Goal: Navigation & Orientation: Understand site structure

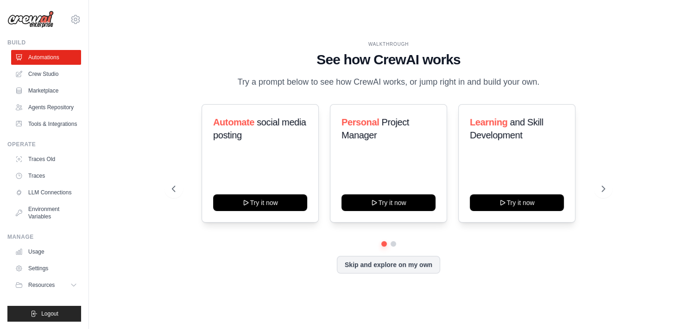
click at [244, 42] on div "WALKTHROUGH" at bounding box center [388, 44] width 433 height 7
click at [600, 189] on icon at bounding box center [603, 188] width 9 height 9
click at [600, 190] on icon at bounding box center [603, 188] width 9 height 9
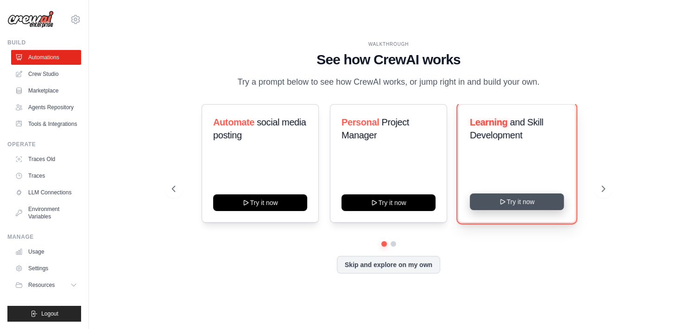
click at [515, 202] on button "Try it now" at bounding box center [517, 202] width 94 height 17
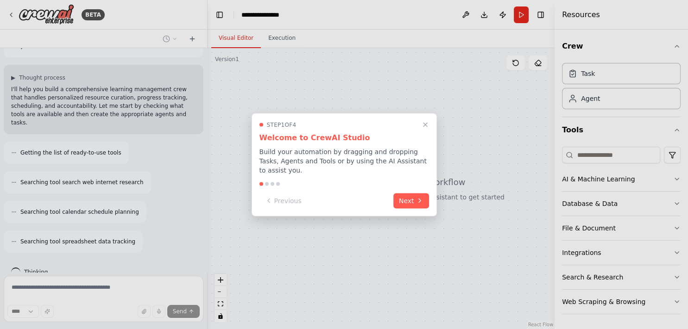
scroll to position [76, 0]
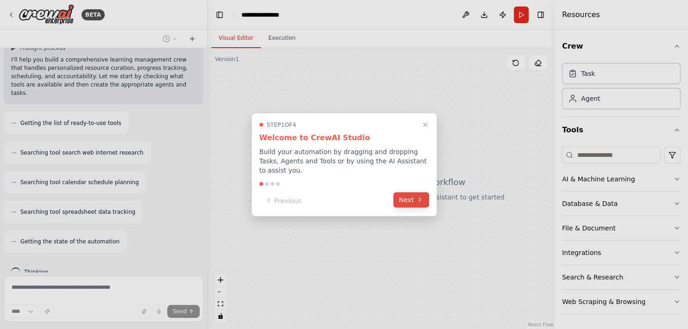
click at [408, 195] on button "Next" at bounding box center [411, 199] width 36 height 15
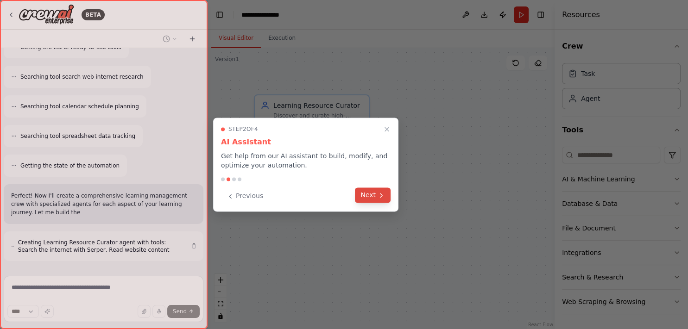
scroll to position [160, 0]
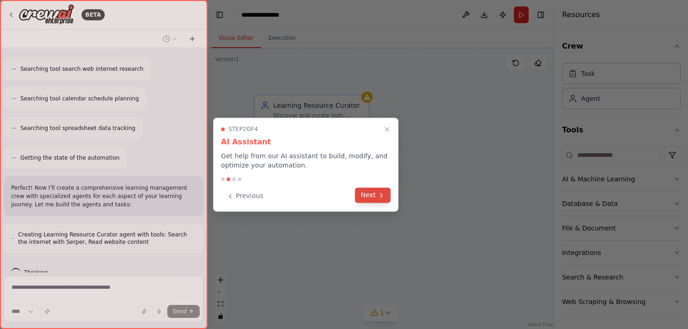
click at [382, 198] on icon at bounding box center [381, 195] width 7 height 7
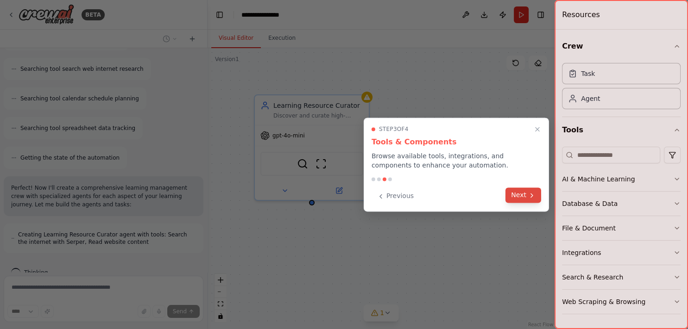
click at [522, 195] on button "Next" at bounding box center [523, 195] width 36 height 15
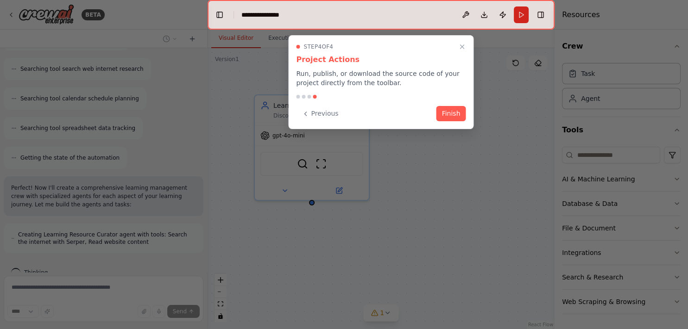
scroll to position [197, 0]
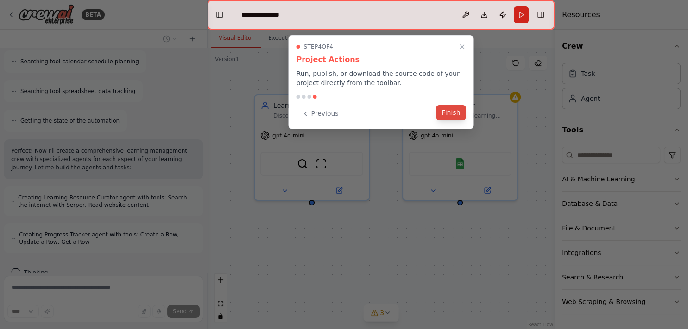
click at [458, 111] on button "Finish" at bounding box center [451, 112] width 30 height 15
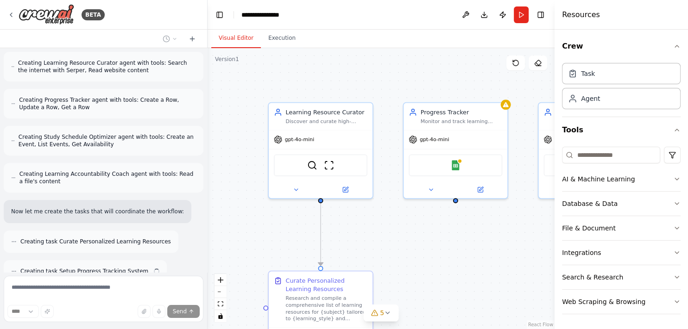
scroll to position [361, 0]
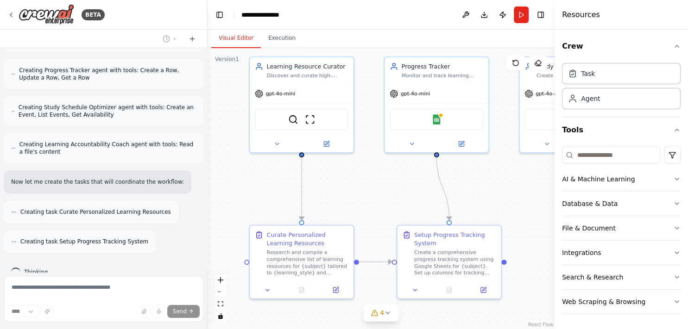
drag, startPoint x: 406, startPoint y: 258, endPoint x: 387, endPoint y: 212, distance: 50.2
click at [387, 212] on div ".deletable-edge-delete-btn { width: 20px; height: 20px; border: 0px solid #ffff…" at bounding box center [381, 188] width 347 height 281
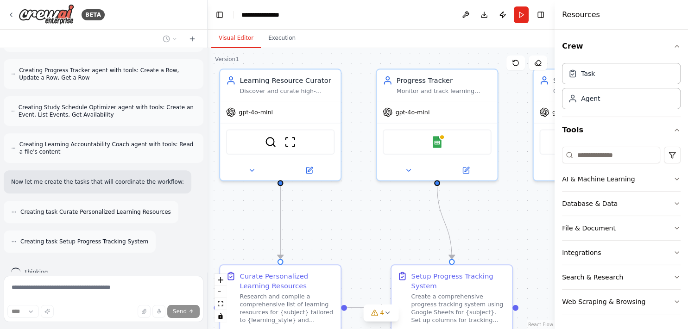
drag, startPoint x: 375, startPoint y: 188, endPoint x: 368, endPoint y: 224, distance: 36.3
click at [368, 224] on div ".deletable-edge-delete-btn { width: 20px; height: 20px; border: 0px solid #ffff…" at bounding box center [381, 188] width 347 height 281
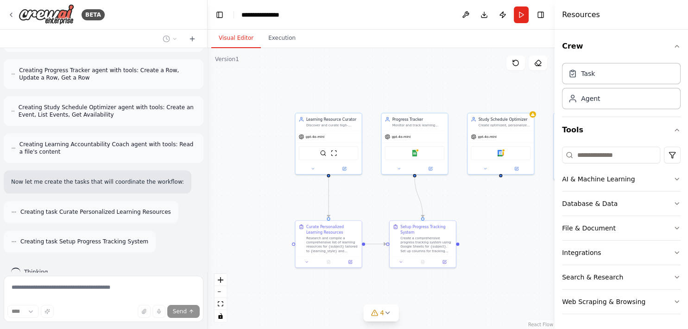
scroll to position [391, 0]
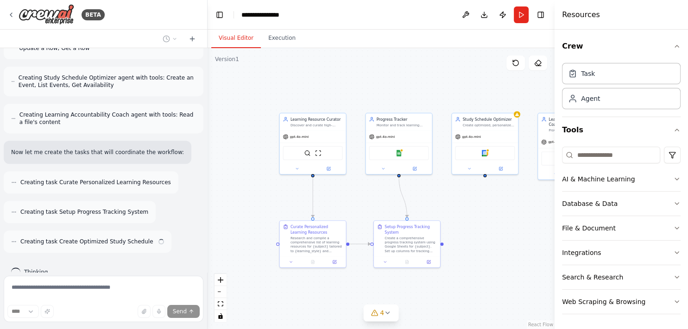
drag, startPoint x: 496, startPoint y: 233, endPoint x: 459, endPoint y: 210, distance: 43.3
click at [459, 210] on div ".deletable-edge-delete-btn { width: 20px; height: 20px; border: 0px solid #ffff…" at bounding box center [381, 188] width 347 height 281
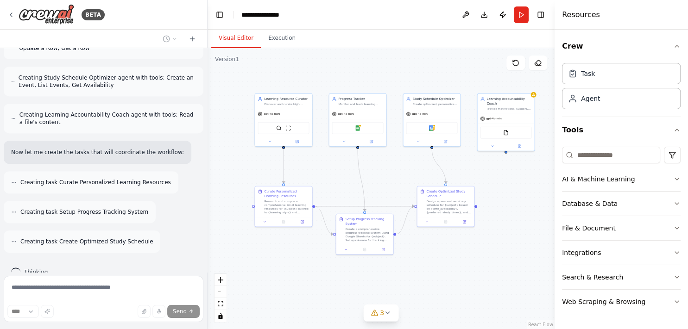
drag, startPoint x: 427, startPoint y: 207, endPoint x: 388, endPoint y: 172, distance: 52.2
click at [388, 172] on div ".deletable-edge-delete-btn { width: 20px; height: 20px; border: 0px solid #ffff…" at bounding box center [381, 188] width 347 height 281
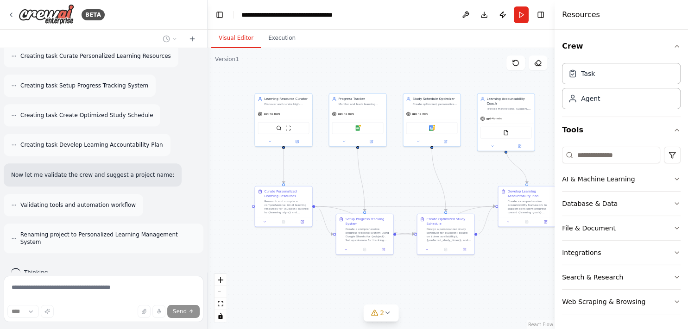
scroll to position [510, 0]
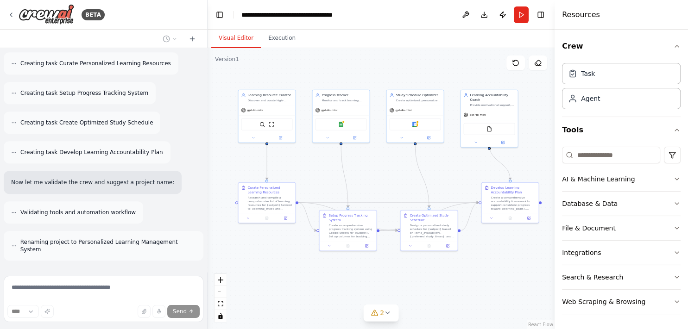
drag, startPoint x: 509, startPoint y: 265, endPoint x: 492, endPoint y: 261, distance: 17.1
click at [492, 261] on div ".deletable-edge-delete-btn { width: 20px; height: 20px; border: 0px solid #ffff…" at bounding box center [381, 188] width 347 height 281
click at [386, 314] on icon at bounding box center [388, 313] width 4 height 2
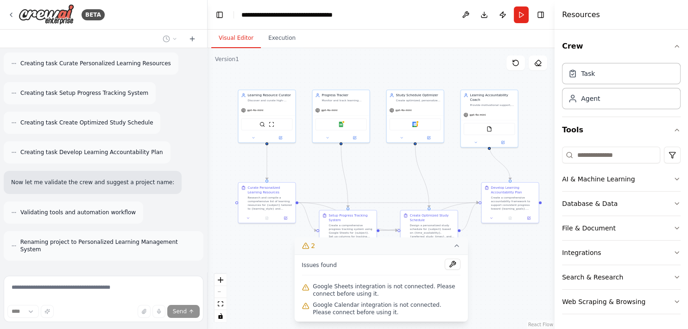
click at [500, 275] on div ".deletable-edge-delete-btn { width: 20px; height: 20px; border: 0px solid #ffff…" at bounding box center [381, 188] width 347 height 281
click at [458, 249] on icon at bounding box center [456, 245] width 7 height 7
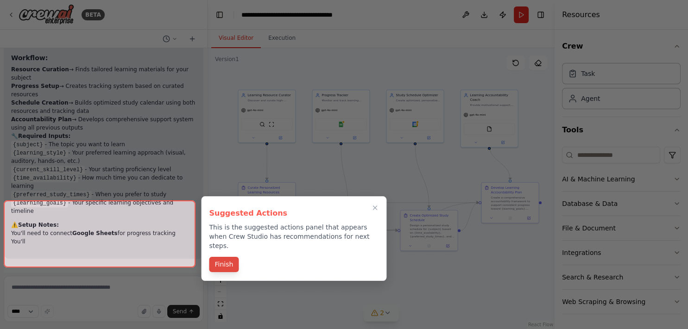
click at [228, 259] on button "Finish" at bounding box center [224, 264] width 30 height 15
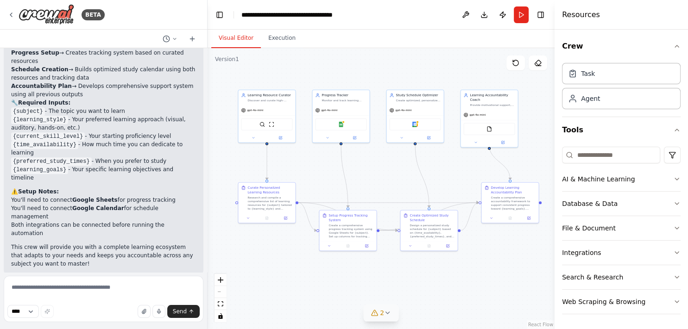
scroll to position [908, 0]
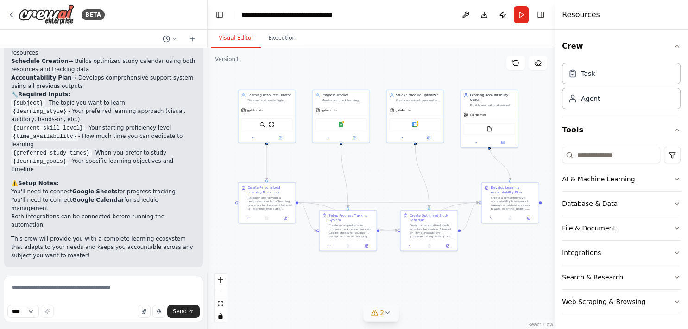
click at [139, 320] on button "Run Automation" at bounding box center [103, 327] width 185 height 15
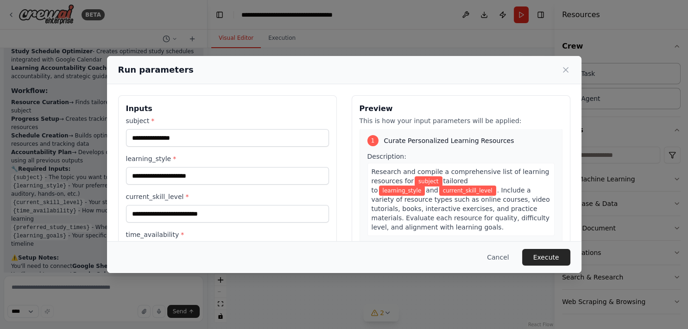
scroll to position [0, 0]
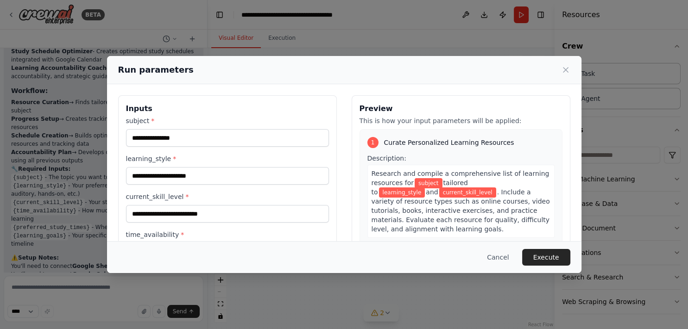
drag, startPoint x: 310, startPoint y: 68, endPoint x: 265, endPoint y: 71, distance: 45.1
click at [265, 71] on div "Run parameters" at bounding box center [344, 69] width 452 height 13
drag, startPoint x: 275, startPoint y: 60, endPoint x: 270, endPoint y: 61, distance: 5.6
click at [270, 61] on div "Run parameters" at bounding box center [344, 70] width 474 height 28
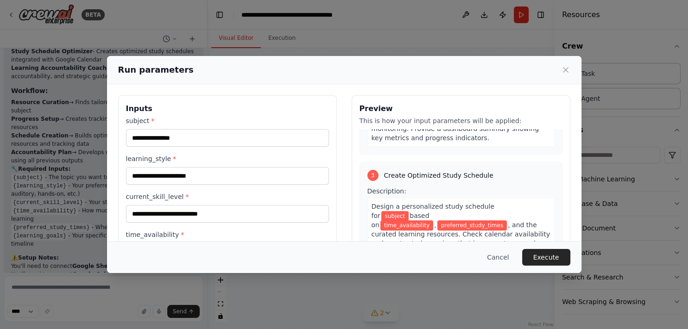
scroll to position [365, 0]
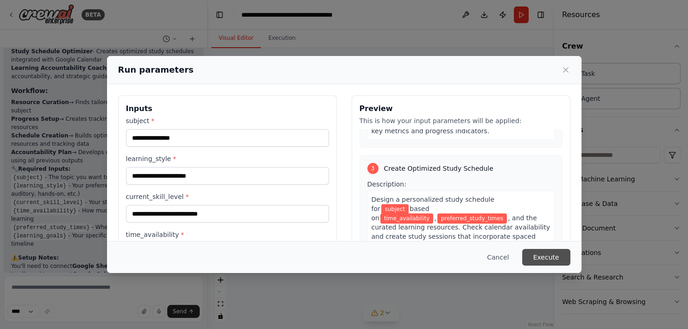
click at [543, 259] on button "Execute" at bounding box center [546, 257] width 48 height 17
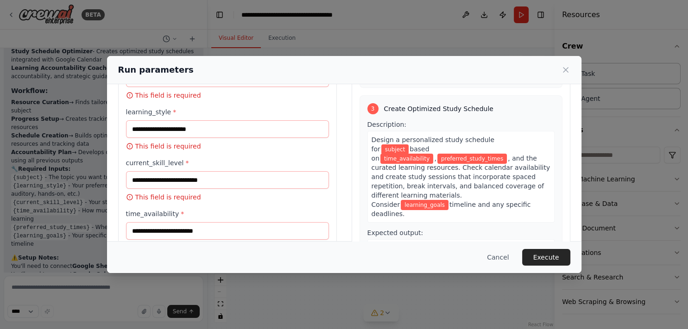
scroll to position [0, 0]
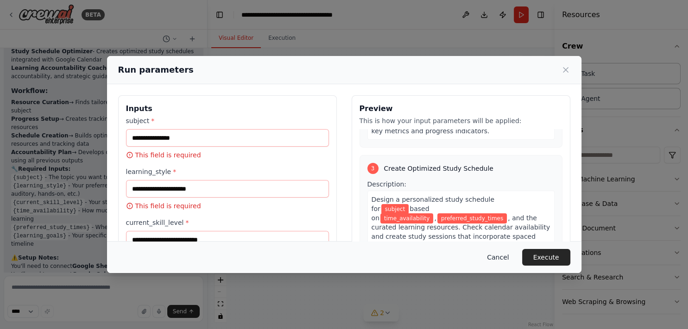
click at [512, 259] on button "Cancel" at bounding box center [497, 257] width 37 height 17
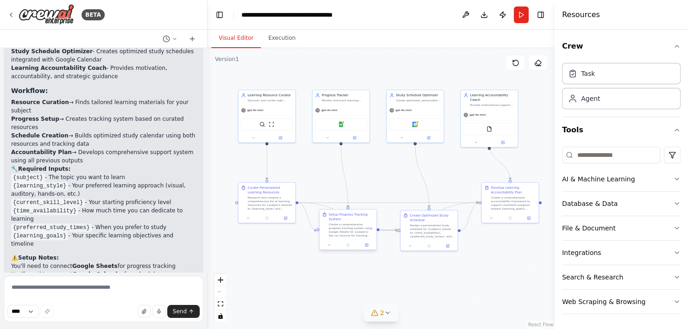
click at [355, 233] on div "Create a comprehensive progress tracking system using Google Sheets for {subjec…" at bounding box center [350, 230] width 45 height 15
click at [273, 41] on button "Execution" at bounding box center [282, 38] width 42 height 19
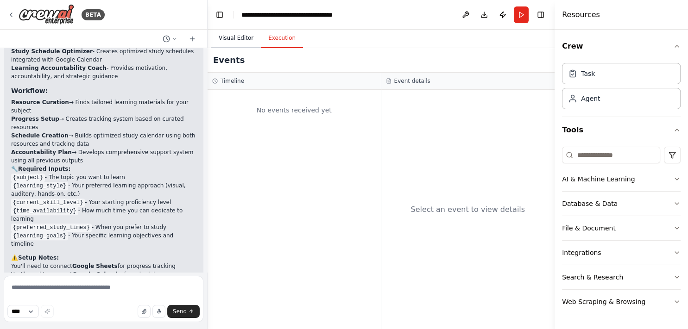
click at [242, 42] on button "Visual Editor" at bounding box center [236, 38] width 50 height 19
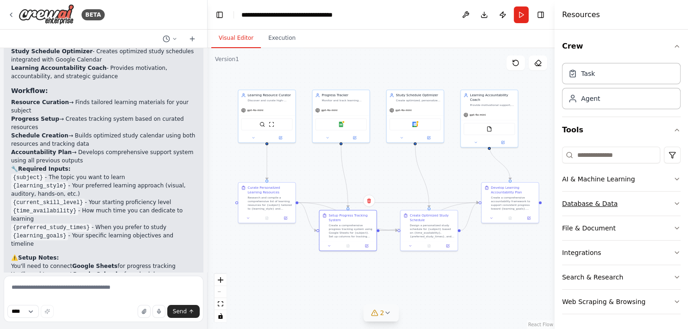
click at [623, 207] on button "Database & Data" at bounding box center [621, 204] width 119 height 24
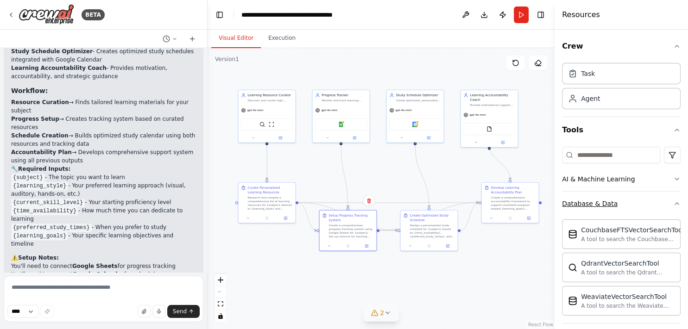
click at [622, 206] on button "Database & Data" at bounding box center [621, 204] width 119 height 24
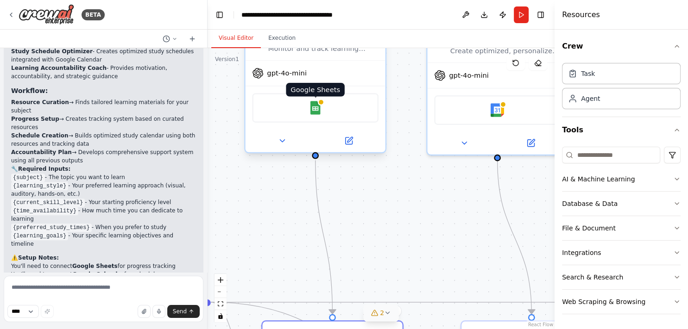
click at [315, 110] on img at bounding box center [315, 107] width 13 height 13
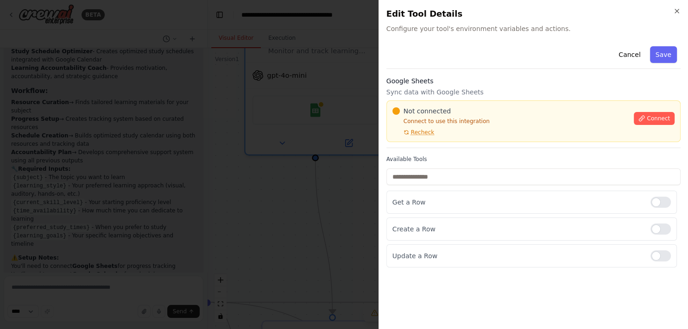
click at [291, 189] on body "BETA Build a crew that curates personalized learning resources, tracks your pro…" at bounding box center [344, 164] width 688 height 329
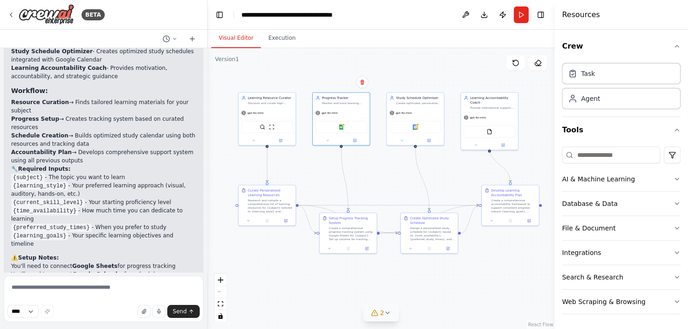
drag, startPoint x: 371, startPoint y: 185, endPoint x: 388, endPoint y: 177, distance: 18.6
click at [388, 177] on div ".deletable-edge-delete-btn { width: 20px; height: 20px; border: 0px solid #ffff…" at bounding box center [381, 188] width 347 height 281
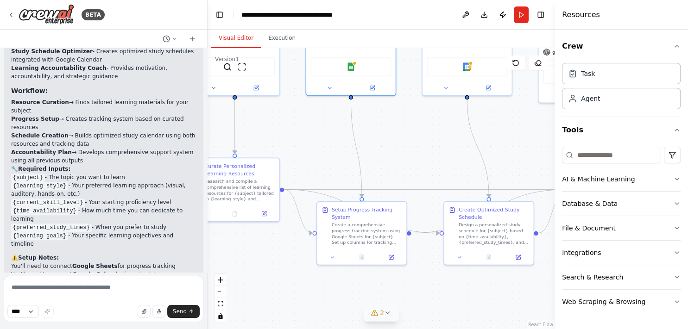
drag, startPoint x: 412, startPoint y: 184, endPoint x: 442, endPoint y: 173, distance: 31.8
click at [442, 173] on div ".deletable-edge-delete-btn { width: 20px; height: 20px; border: 0px solid #ffff…" at bounding box center [381, 188] width 347 height 281
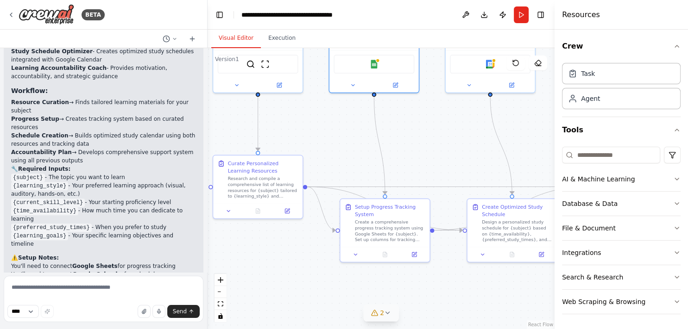
drag, startPoint x: 435, startPoint y: 170, endPoint x: 458, endPoint y: 168, distance: 23.3
click at [458, 168] on div ".deletable-edge-delete-btn { width: 20px; height: 20px; border: 0px solid #ffff…" at bounding box center [381, 188] width 347 height 281
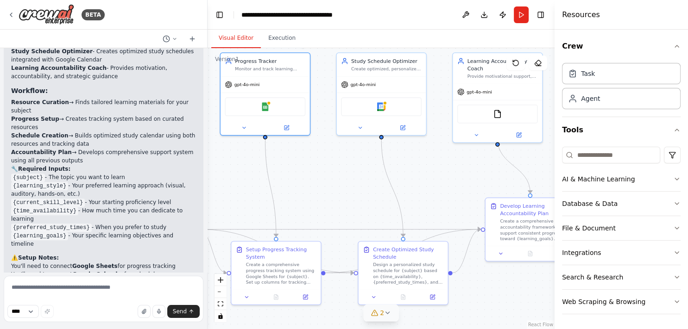
drag, startPoint x: 460, startPoint y: 163, endPoint x: 351, endPoint y: 206, distance: 116.9
click at [351, 206] on div ".deletable-edge-delete-btn { width: 20px; height: 20px; border: 0px solid #ffff…" at bounding box center [381, 188] width 347 height 281
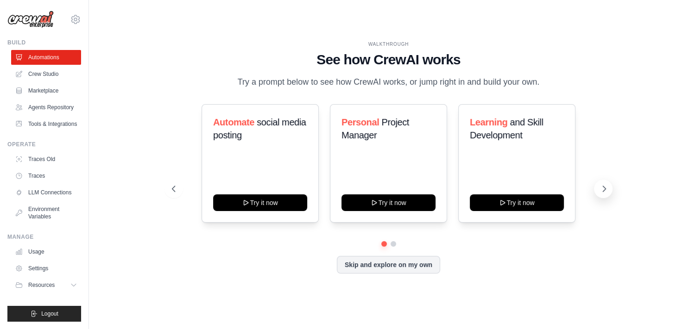
click at [607, 189] on icon at bounding box center [603, 188] width 9 height 9
click at [173, 190] on icon at bounding box center [172, 189] width 3 height 6
click at [605, 190] on icon at bounding box center [603, 188] width 9 height 9
click at [606, 189] on icon at bounding box center [604, 189] width 3 height 6
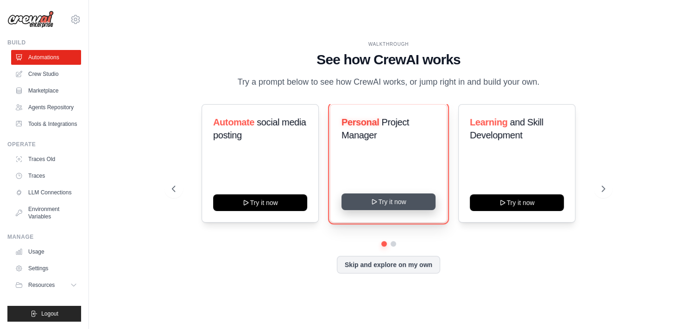
click at [388, 202] on button "Try it now" at bounding box center [388, 202] width 94 height 17
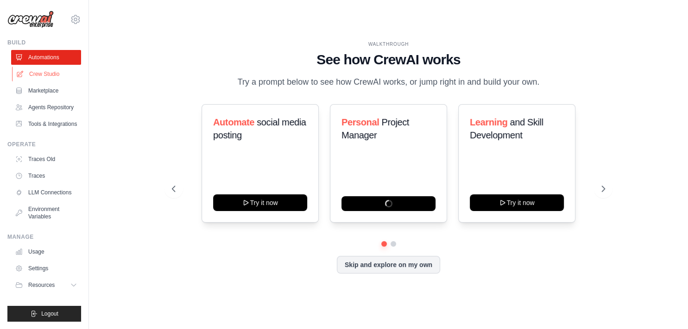
click at [47, 75] on link "Crew Studio" at bounding box center [47, 74] width 70 height 15
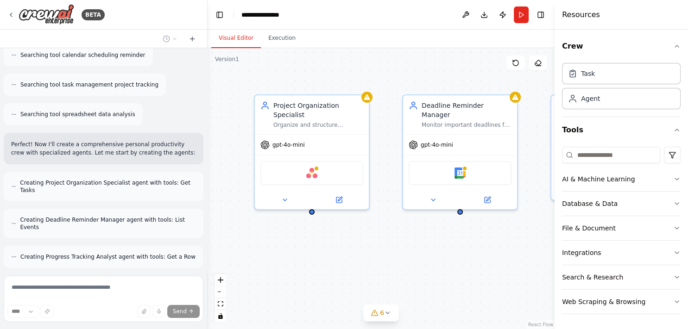
scroll to position [241, 0]
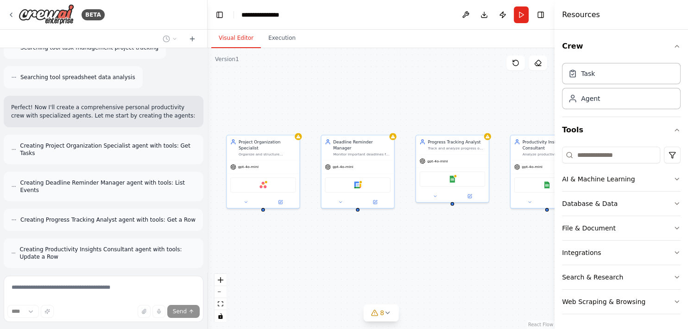
drag, startPoint x: 430, startPoint y: 261, endPoint x: 365, endPoint y: 251, distance: 66.1
click at [365, 251] on div "Project Organization Specialist Organize and structure personal projects for {u…" at bounding box center [381, 188] width 347 height 281
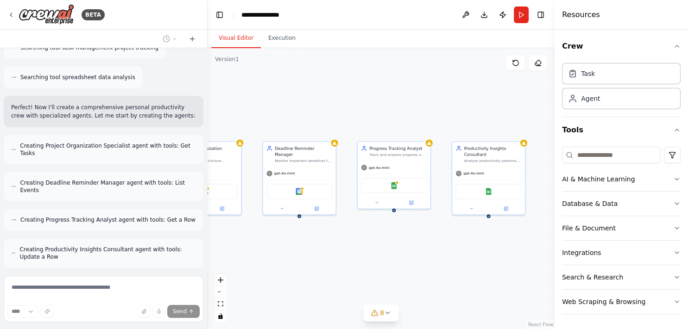
drag, startPoint x: 433, startPoint y: 248, endPoint x: 374, endPoint y: 255, distance: 59.2
click at [374, 255] on div "Project Organization Specialist Organize and structure personal projects for {u…" at bounding box center [381, 188] width 347 height 281
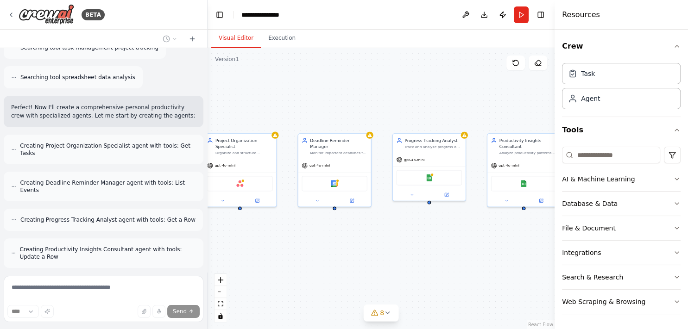
drag, startPoint x: 366, startPoint y: 250, endPoint x: 402, endPoint y: 242, distance: 36.5
click at [402, 242] on div "Project Organization Specialist Organize and structure personal projects for {u…" at bounding box center [381, 188] width 347 height 281
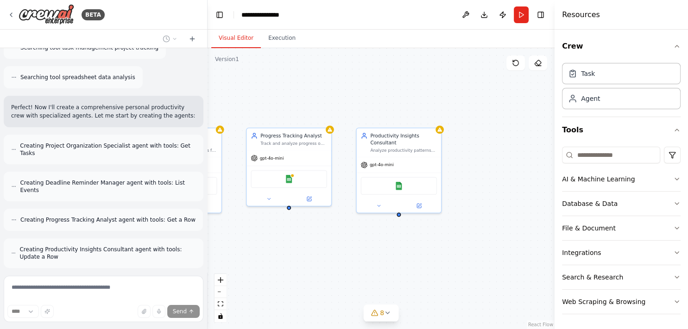
drag, startPoint x: 471, startPoint y: 235, endPoint x: 328, endPoint y: 249, distance: 143.4
click at [328, 249] on div "Project Organization Specialist Organize and structure personal projects for {u…" at bounding box center [381, 188] width 347 height 281
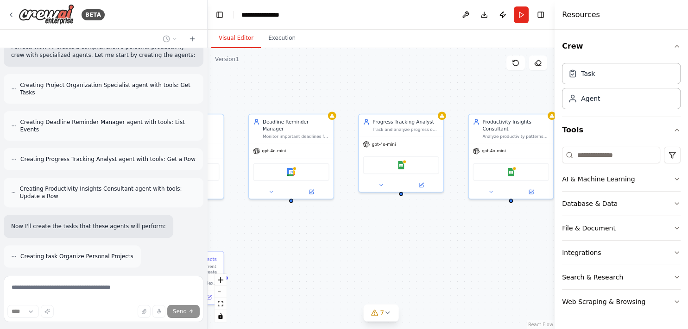
drag, startPoint x: 314, startPoint y: 245, endPoint x: 426, endPoint y: 231, distance: 113.0
click at [426, 231] on div ".deletable-edge-delete-btn { width: 20px; height: 20px; border: 0px solid #ffff…" at bounding box center [381, 188] width 347 height 281
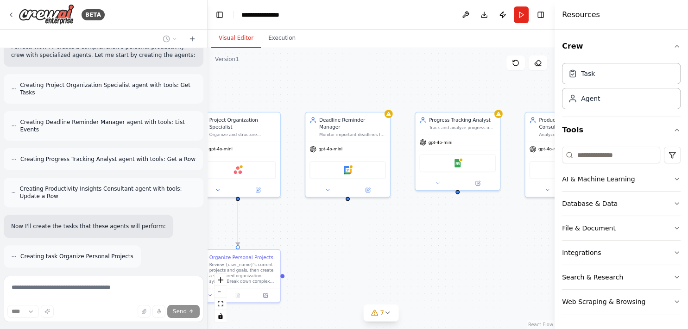
drag, startPoint x: 366, startPoint y: 234, endPoint x: 436, endPoint y: 231, distance: 69.6
click at [436, 231] on div ".deletable-edge-delete-btn { width: 20px; height: 20px; border: 0px solid #ffff…" at bounding box center [381, 188] width 347 height 281
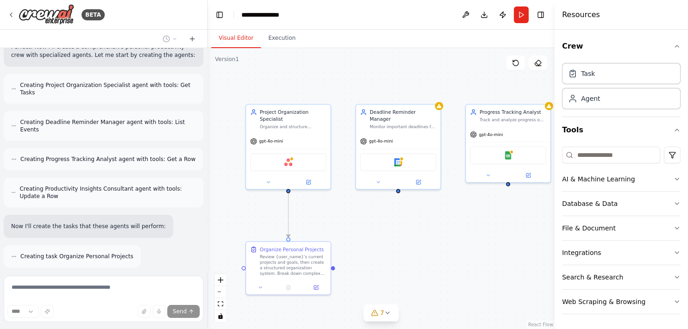
drag, startPoint x: 390, startPoint y: 237, endPoint x: 428, endPoint y: 231, distance: 38.0
click at [428, 231] on div ".deletable-edge-delete-btn { width: 20px; height: 20px; border: 0px solid #ffff…" at bounding box center [381, 188] width 347 height 281
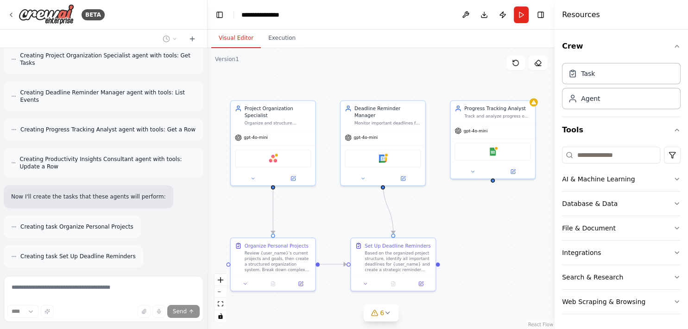
drag, startPoint x: 488, startPoint y: 228, endPoint x: 457, endPoint y: 223, distance: 31.5
click at [457, 223] on div ".deletable-edge-delete-btn { width: 20px; height: 20px; border: 0px solid #ffff…" at bounding box center [381, 188] width 347 height 281
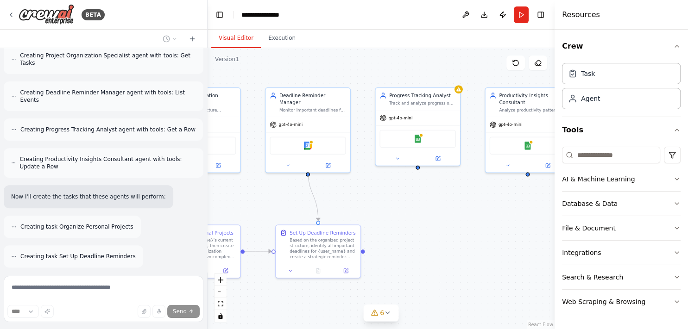
drag, startPoint x: 500, startPoint y: 229, endPoint x: 441, endPoint y: 218, distance: 60.3
click at [441, 218] on div ".deletable-edge-delete-btn { width: 20px; height: 20px; border: 0px solid #ffff…" at bounding box center [381, 188] width 347 height 281
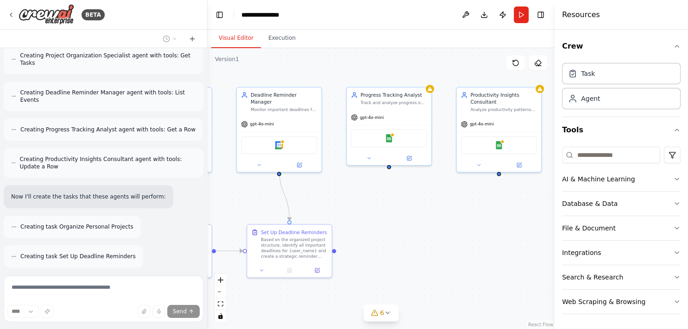
drag, startPoint x: 485, startPoint y: 224, endPoint x: 448, endPoint y: 223, distance: 36.6
click at [448, 223] on div ".deletable-edge-delete-btn { width: 20px; height: 20px; border: 0px solid #ffff…" at bounding box center [381, 188] width 347 height 281
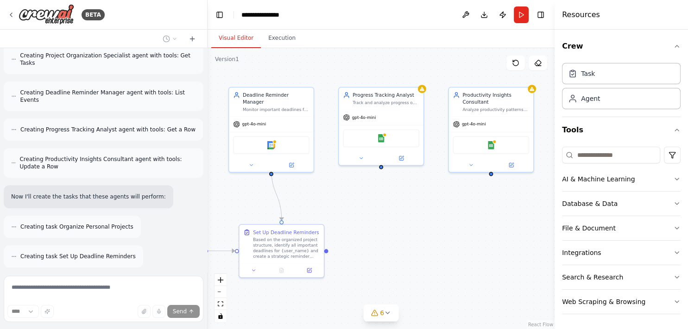
scroll to position [361, 0]
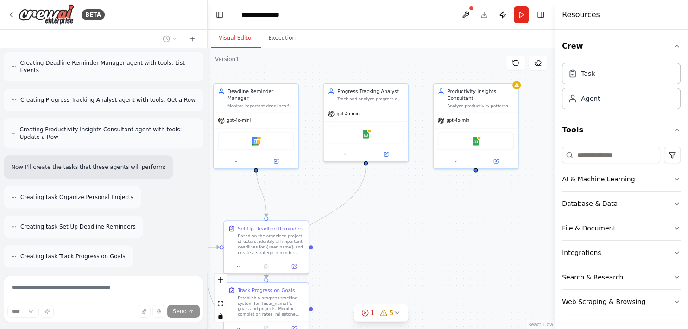
drag, startPoint x: 455, startPoint y: 220, endPoint x: 438, endPoint y: 215, distance: 17.4
click at [438, 215] on div ".deletable-edge-delete-btn { width: 20px; height: 20px; border: 0px solid #ffff…" at bounding box center [381, 188] width 347 height 281
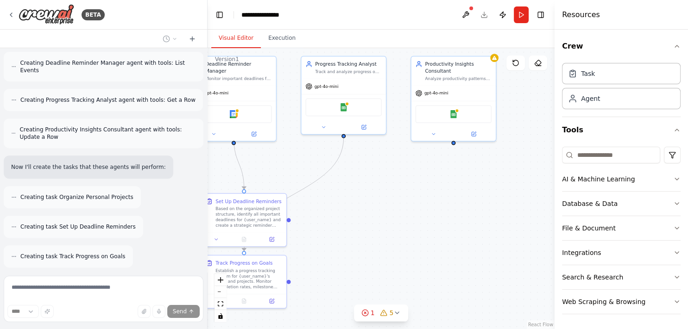
drag, startPoint x: 446, startPoint y: 222, endPoint x: 429, endPoint y: 189, distance: 36.7
click at [429, 189] on div ".deletable-edge-delete-btn { width: 20px; height: 20px; border: 0px solid #ffff…" at bounding box center [381, 188] width 347 height 281
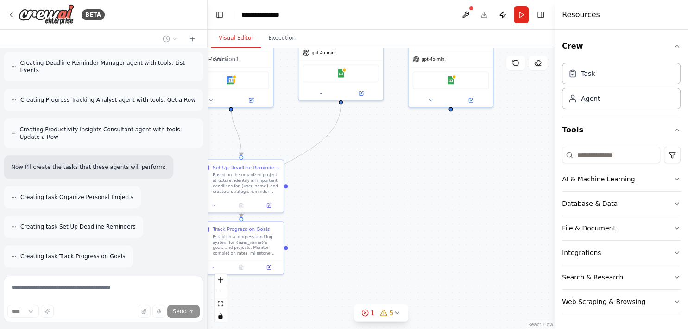
drag, startPoint x: 441, startPoint y: 214, endPoint x: 440, endPoint y: 187, distance: 26.4
click at [440, 187] on div ".deletable-edge-delete-btn { width: 20px; height: 20px; border: 0px solid #ffff…" at bounding box center [381, 188] width 347 height 281
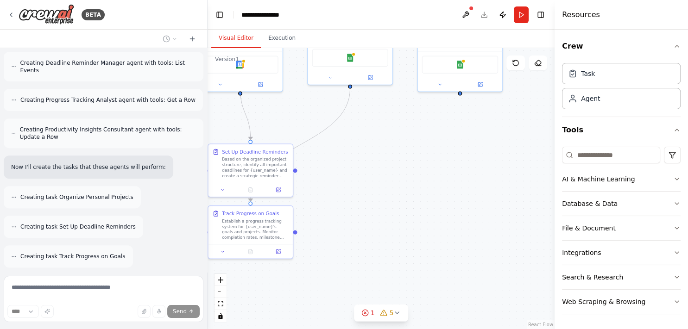
drag, startPoint x: 438, startPoint y: 198, endPoint x: 454, endPoint y: 173, distance: 29.3
click at [454, 173] on div ".deletable-edge-delete-btn { width: 20px; height: 20px; border: 0px solid #ffff…" at bounding box center [381, 188] width 347 height 281
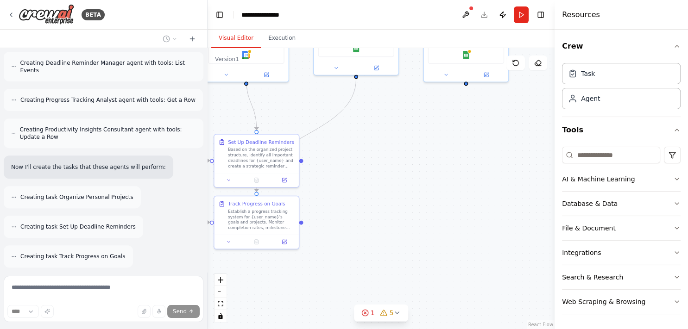
scroll to position [391, 0]
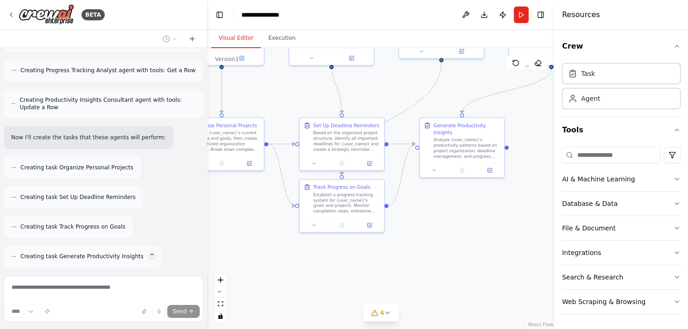
drag, startPoint x: 437, startPoint y: 186, endPoint x: 522, endPoint y: 170, distance: 86.9
click at [522, 170] on div ".deletable-edge-delete-btn { width: 20px; height: 20px; border: 0px solid #ffff…" at bounding box center [381, 188] width 347 height 281
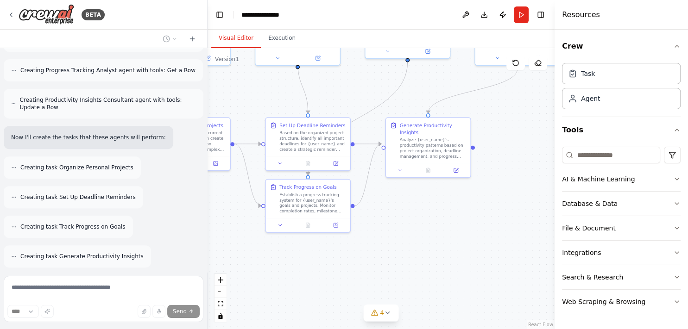
drag, startPoint x: 486, startPoint y: 210, endPoint x: 431, endPoint y: 214, distance: 55.2
click at [431, 214] on div ".deletable-edge-delete-btn { width: 20px; height: 20px; border: 0px solid #ffff…" at bounding box center [381, 188] width 347 height 281
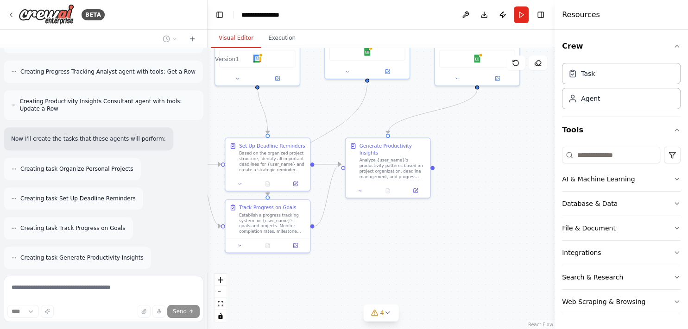
scroll to position [451, 0]
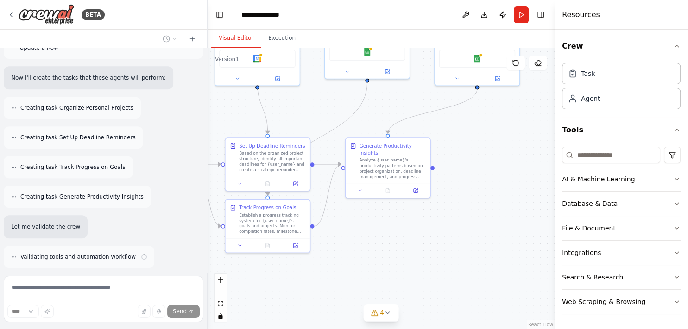
drag, startPoint x: 492, startPoint y: 203, endPoint x: 460, endPoint y: 240, distance: 48.6
click at [460, 240] on div ".deletable-edge-delete-btn { width: 20px; height: 20px; border: 0px solid #ffff…" at bounding box center [381, 188] width 347 height 281
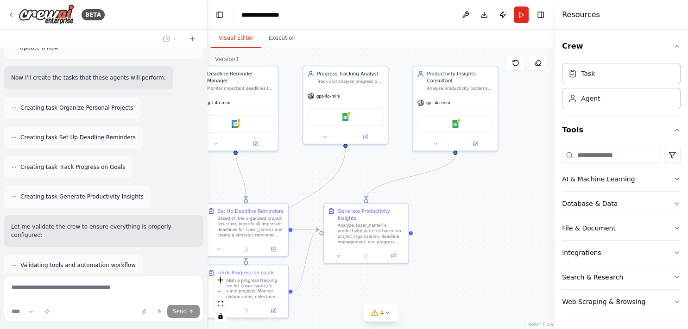
drag, startPoint x: 485, startPoint y: 201, endPoint x: 477, endPoint y: 223, distance: 23.7
click at [479, 239] on div ".deletable-edge-delete-btn { width: 20px; height: 20px; border: 0px solid #ffff…" at bounding box center [381, 188] width 347 height 281
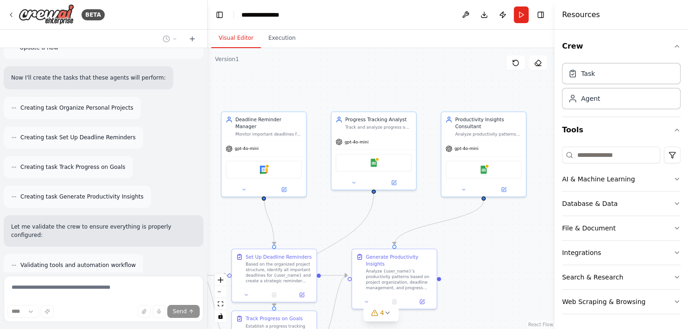
drag, startPoint x: 477, startPoint y: 198, endPoint x: 518, endPoint y: 242, distance: 60.0
click at [518, 242] on div ".deletable-edge-delete-btn { width: 20px; height: 20px; border: 0px solid #ffff…" at bounding box center [381, 188] width 347 height 281
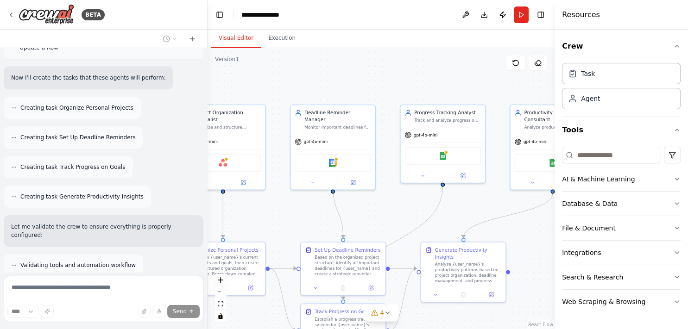
drag, startPoint x: 462, startPoint y: 216, endPoint x: 502, endPoint y: 210, distance: 40.3
click at [502, 210] on div ".deletable-edge-delete-btn { width: 20px; height: 20px; border: 0px solid #ffff…" at bounding box center [381, 188] width 347 height 281
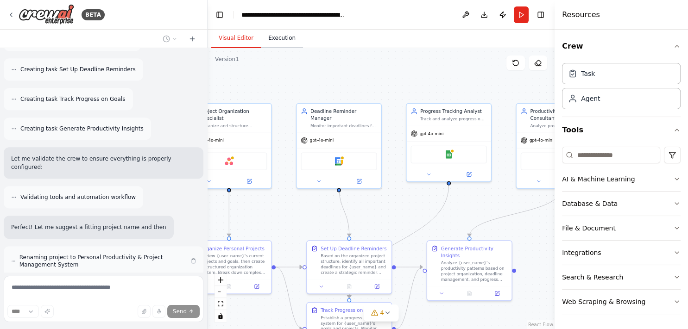
scroll to position [527, 0]
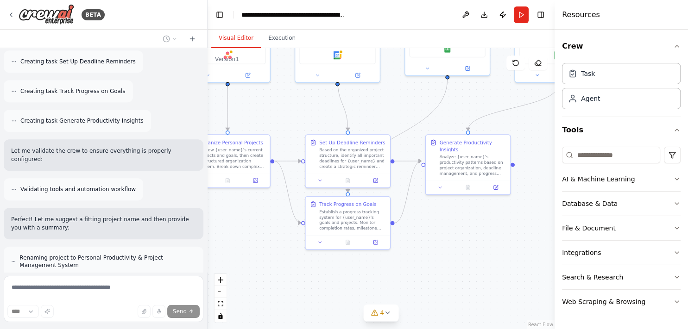
drag, startPoint x: 402, startPoint y: 202, endPoint x: 400, endPoint y: 88, distance: 114.0
click at [400, 88] on div ".deletable-edge-delete-btn { width: 20px; height: 20px; border: 0px solid #ffff…" at bounding box center [381, 188] width 347 height 281
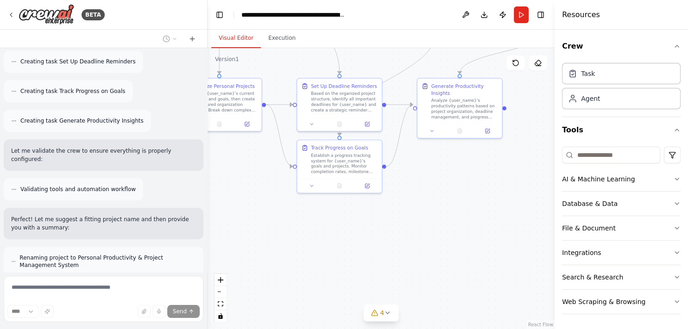
drag, startPoint x: 439, startPoint y: 223, endPoint x: 431, endPoint y: 173, distance: 50.3
click at [431, 173] on div ".deletable-edge-delete-btn { width: 20px; height: 20px; border: 0px solid #ffff…" at bounding box center [381, 188] width 347 height 281
click at [390, 314] on icon at bounding box center [387, 312] width 7 height 7
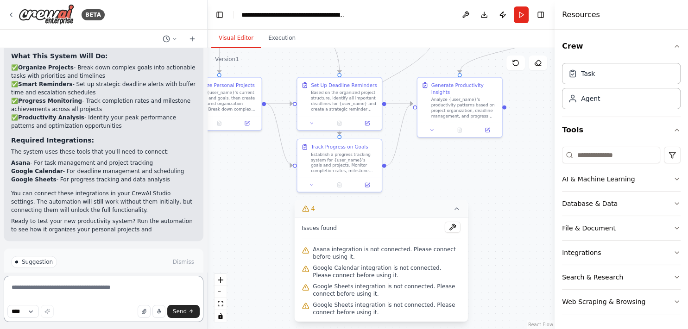
scroll to position [898, 0]
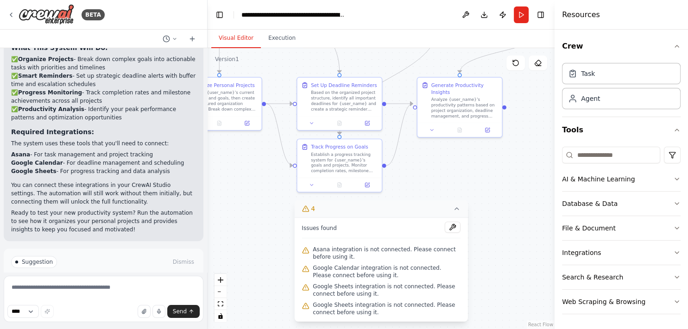
click at [253, 197] on div ".deletable-edge-delete-btn { width: 20px; height: 20px; border: 0px solid #ffff…" at bounding box center [381, 188] width 347 height 281
click at [456, 212] on icon at bounding box center [456, 208] width 7 height 7
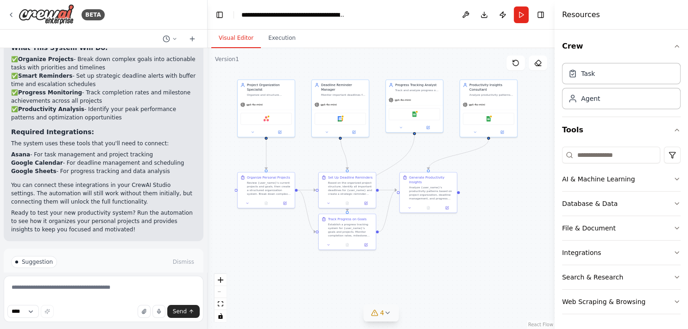
drag, startPoint x: 295, startPoint y: 250, endPoint x: 328, endPoint y: 288, distance: 49.6
click at [295, 294] on div ".deletable-edge-delete-btn { width: 20px; height: 20px; border: 0px solid #ffff…" at bounding box center [381, 188] width 347 height 281
click at [619, 183] on div "AI & Machine Learning" at bounding box center [598, 179] width 73 height 9
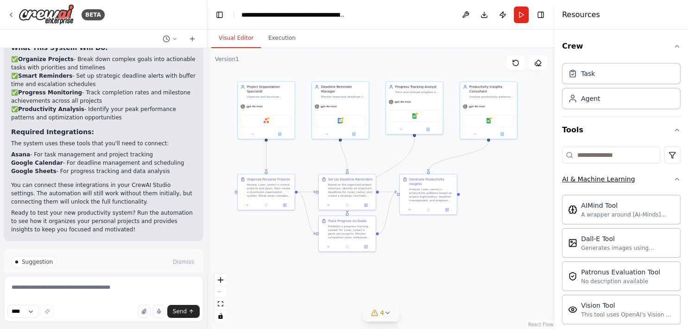
click at [619, 182] on div "AI & Machine Learning" at bounding box center [598, 179] width 73 height 9
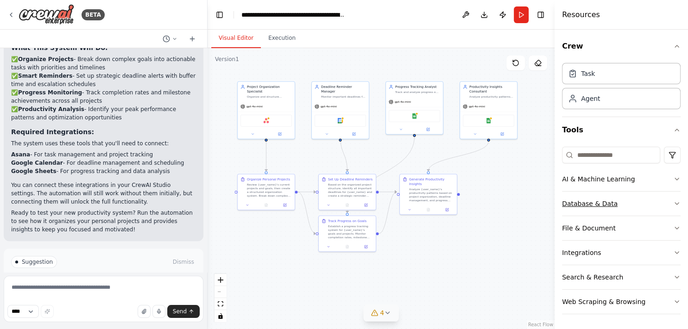
click at [614, 206] on button "Database & Data" at bounding box center [621, 204] width 119 height 24
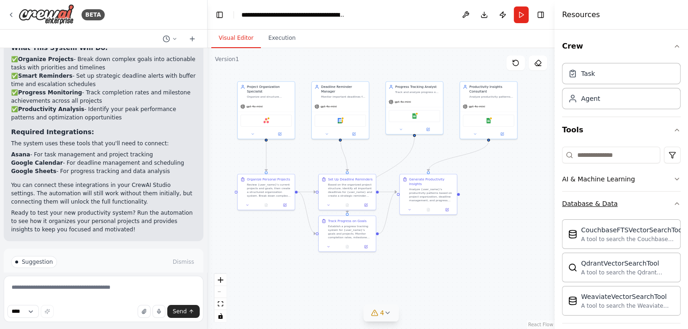
click at [602, 208] on button "Database & Data" at bounding box center [621, 204] width 119 height 24
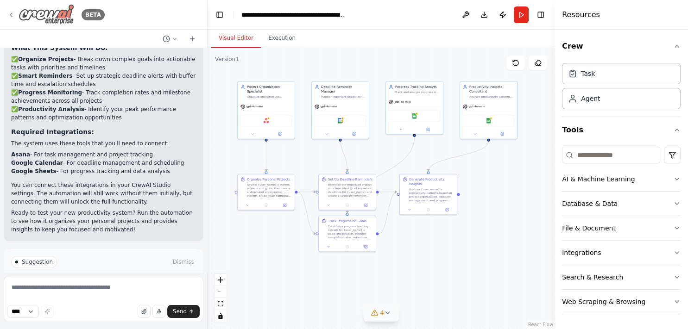
click at [11, 16] on icon at bounding box center [10, 14] width 7 height 7
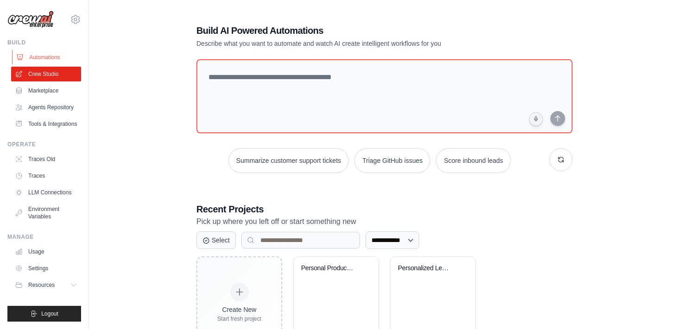
click at [48, 59] on link "Automations" at bounding box center [47, 57] width 70 height 15
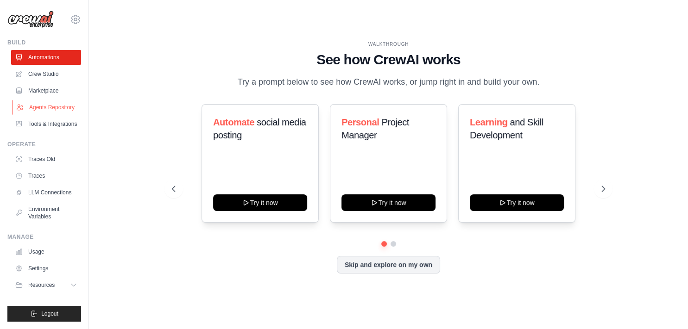
click at [64, 111] on link "Agents Repository" at bounding box center [47, 107] width 70 height 15
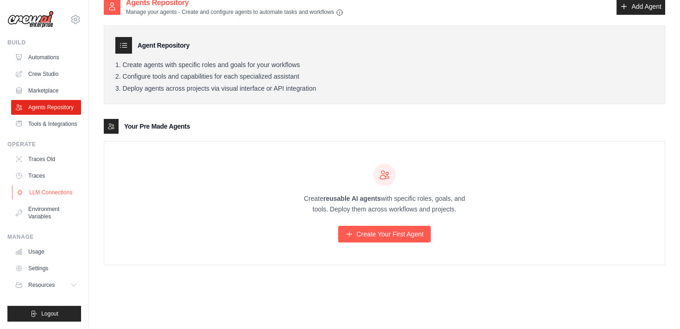
scroll to position [19, 0]
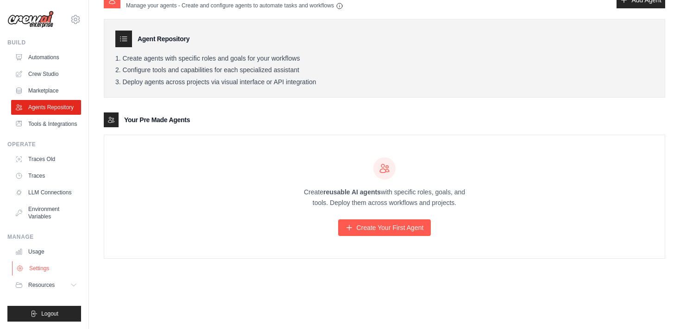
click at [43, 271] on link "Settings" at bounding box center [47, 268] width 70 height 15
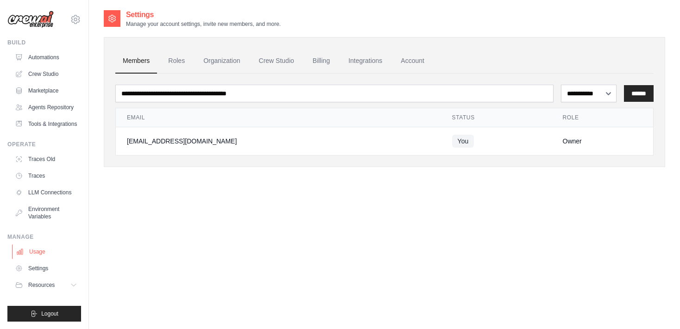
click at [41, 254] on link "Usage" at bounding box center [47, 252] width 70 height 15
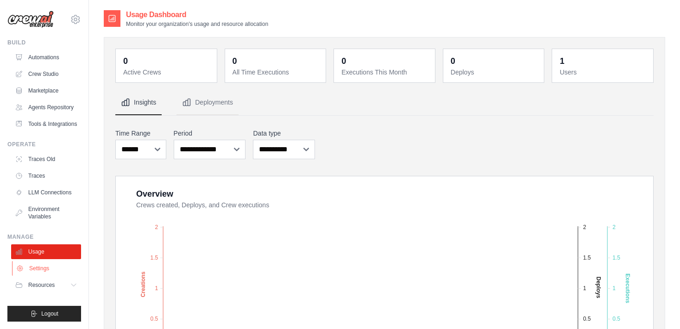
click at [27, 269] on link "Settings" at bounding box center [47, 268] width 70 height 15
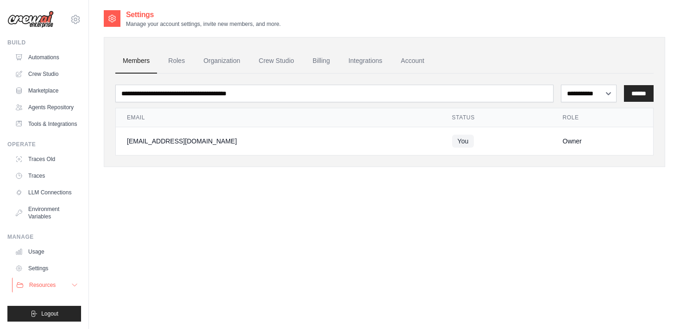
click at [47, 285] on span "Resources" at bounding box center [42, 285] width 26 height 7
click at [41, 183] on link "Traces" at bounding box center [47, 176] width 70 height 15
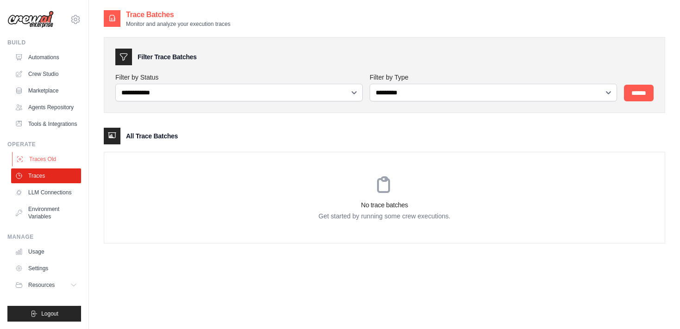
click at [45, 157] on link "Traces Old" at bounding box center [47, 159] width 70 height 15
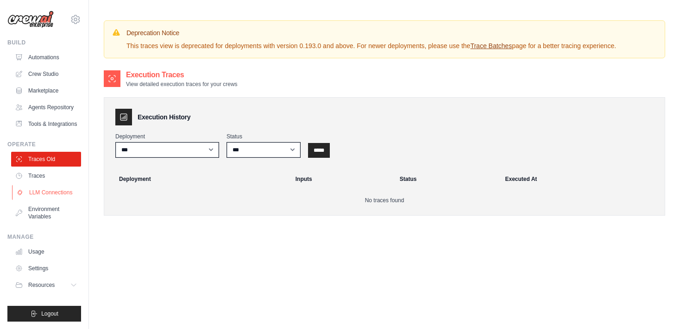
click at [54, 194] on link "LLM Connections" at bounding box center [47, 192] width 70 height 15
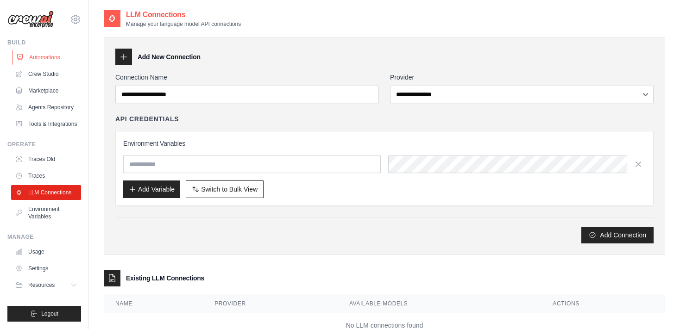
click at [48, 58] on link "Automations" at bounding box center [47, 57] width 70 height 15
